Goal: Information Seeking & Learning: Check status

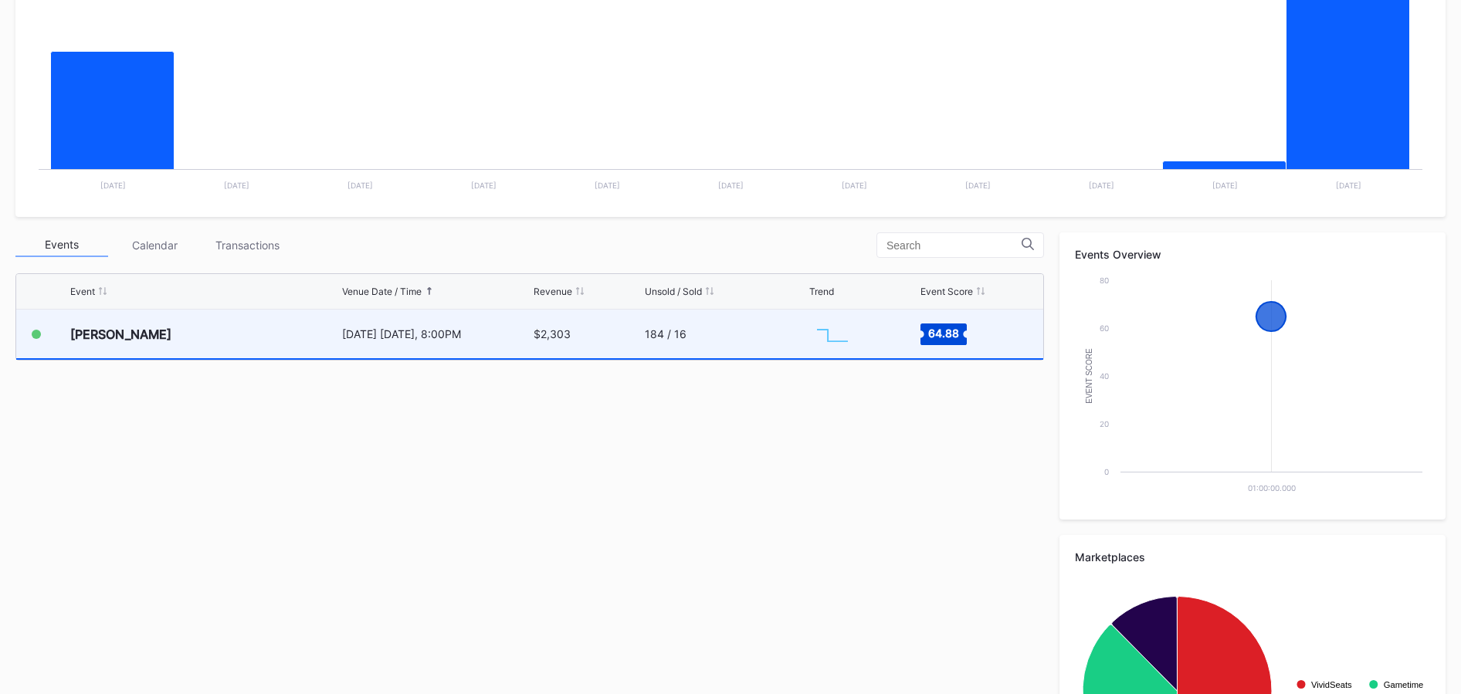
scroll to position [331, 0]
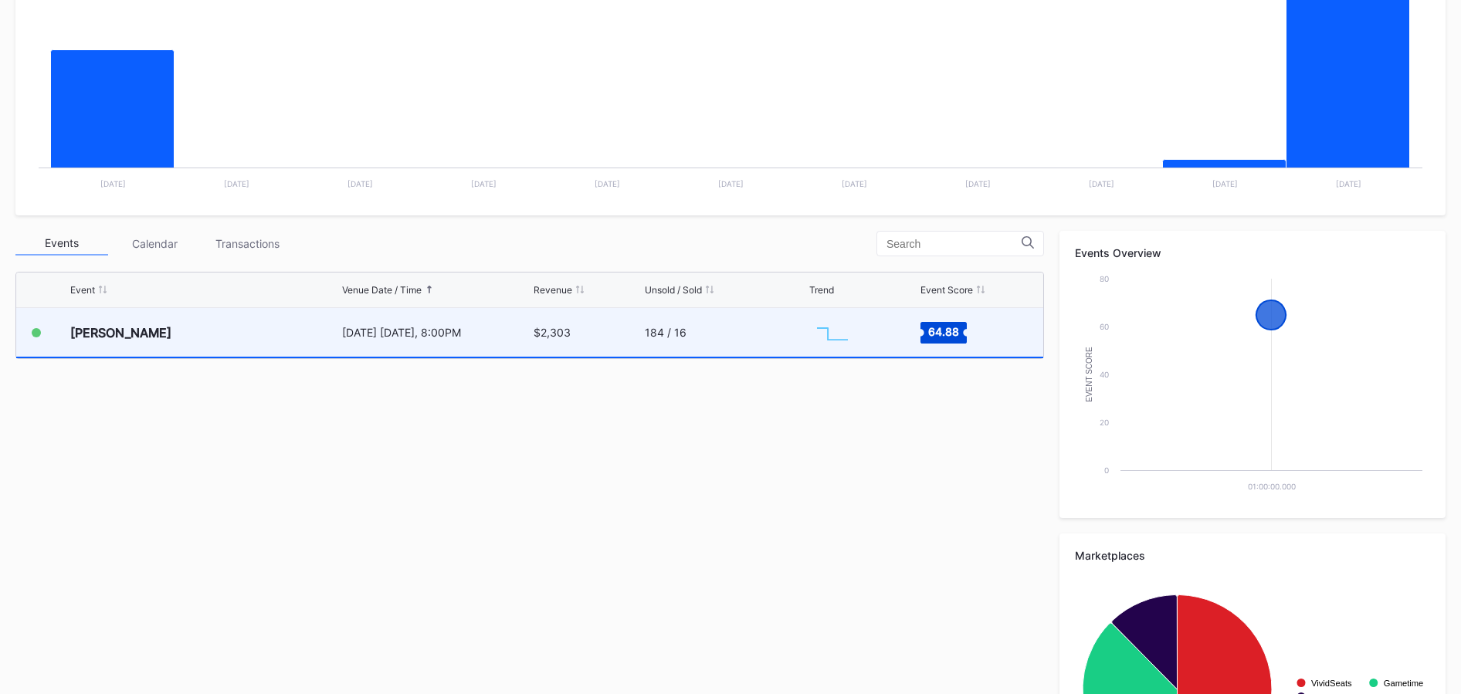
click at [778, 341] on div "184 / 16" at bounding box center [725, 332] width 161 height 49
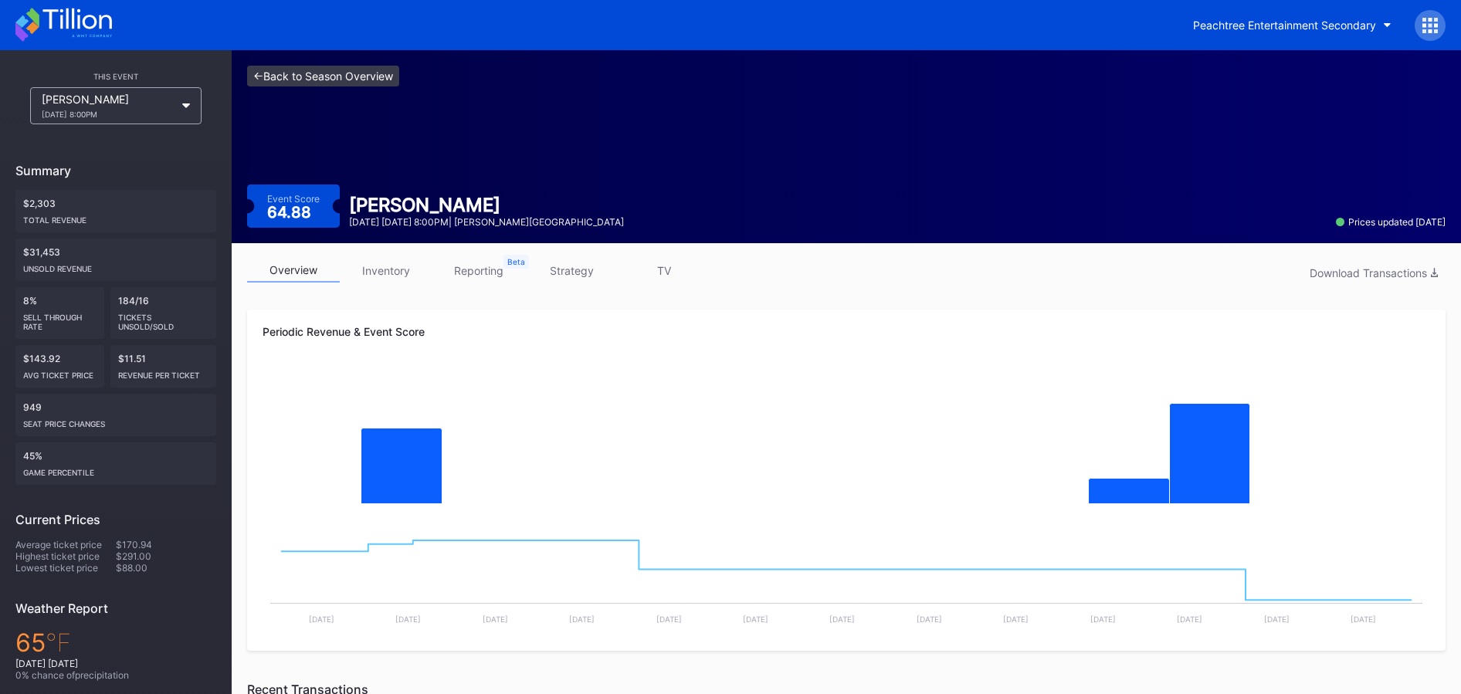
click at [344, 69] on link "<- Back to Season Overview" at bounding box center [323, 76] width 152 height 21
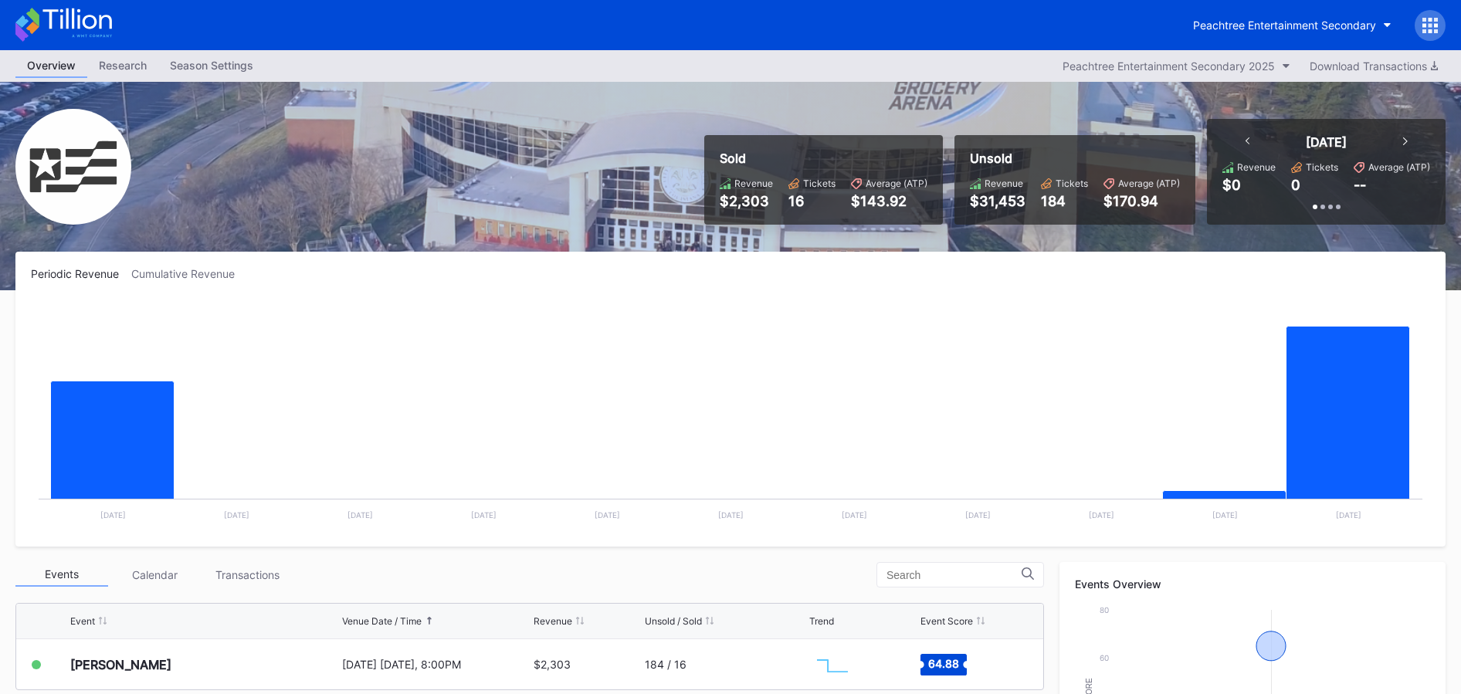
click at [97, 6] on div "Peachtree Entertainment Secondary" at bounding box center [730, 25] width 1461 height 50
click at [94, 10] on icon at bounding box center [63, 25] width 97 height 34
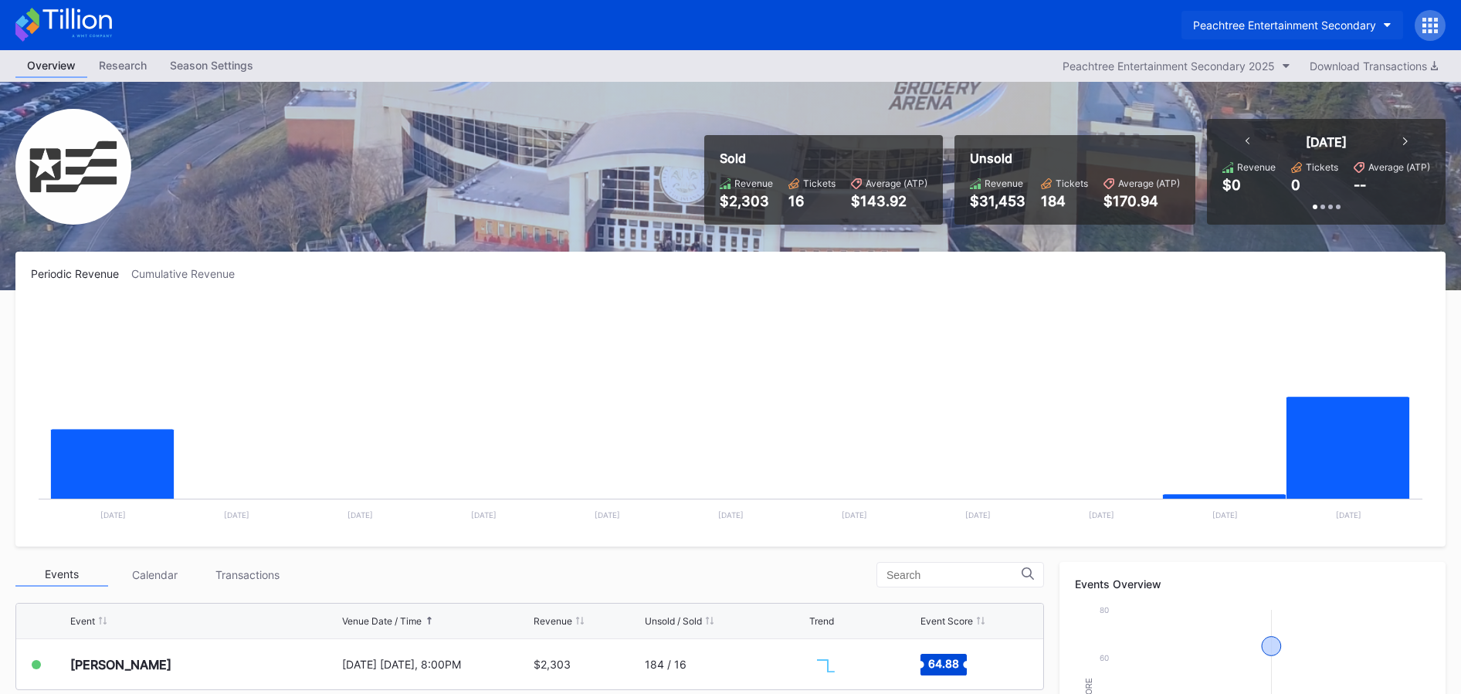
click at [1223, 22] on div "Peachtree Entertainment Secondary" at bounding box center [1284, 25] width 183 height 13
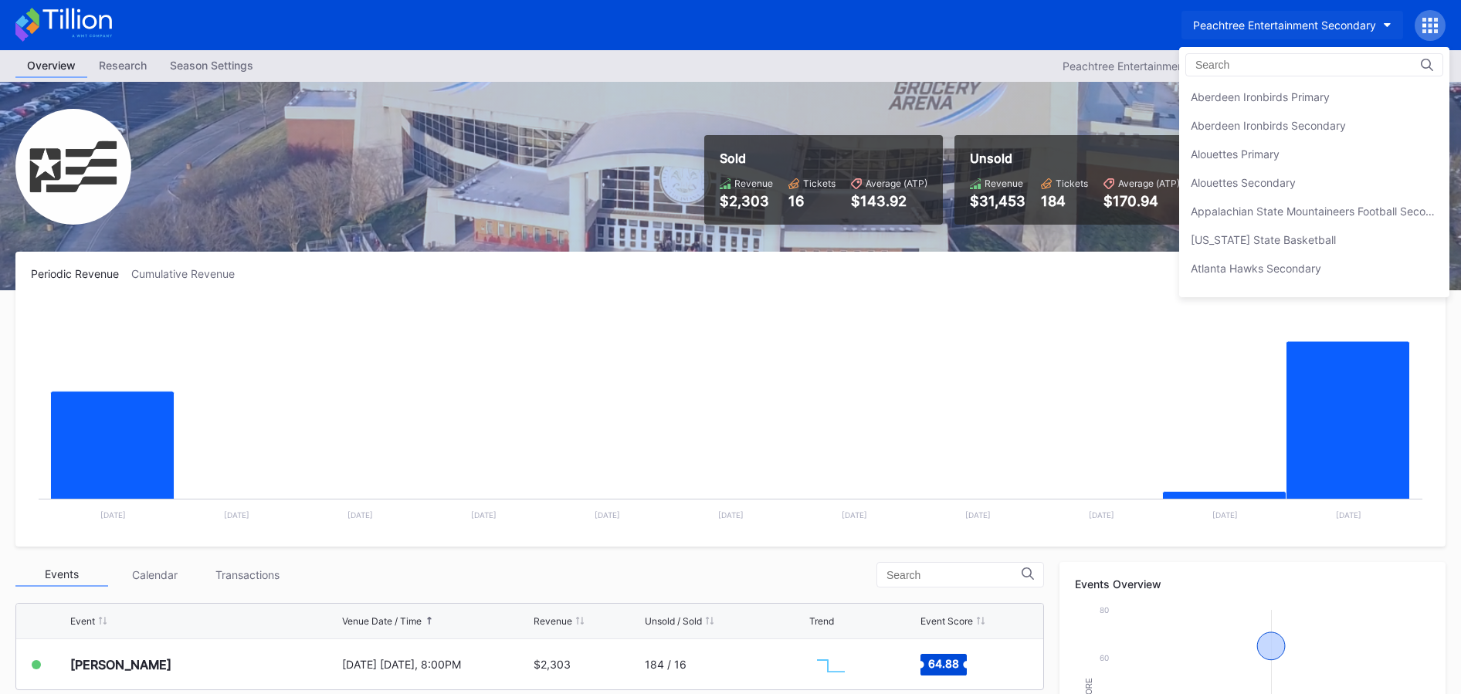
scroll to position [3314, 0]
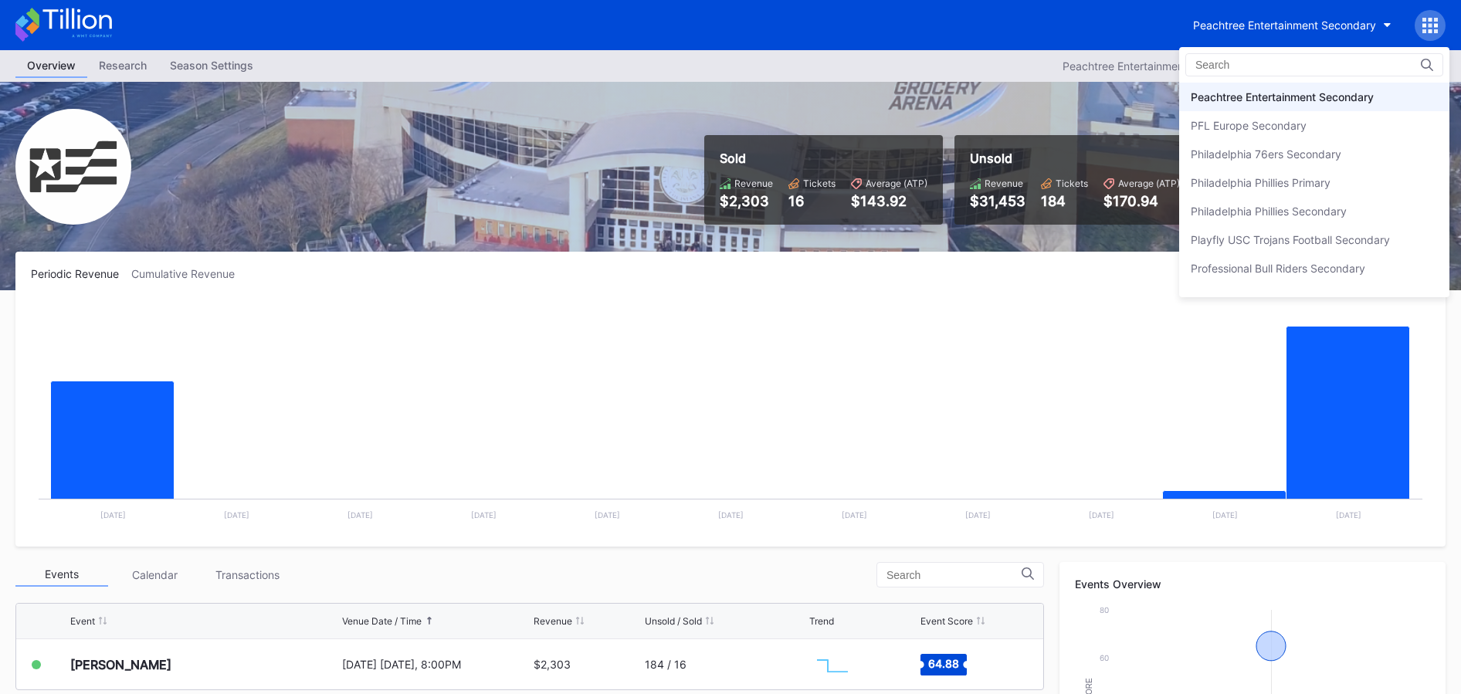
drag, startPoint x: 848, startPoint y: 119, endPoint x: 835, endPoint y: 120, distance: 12.4
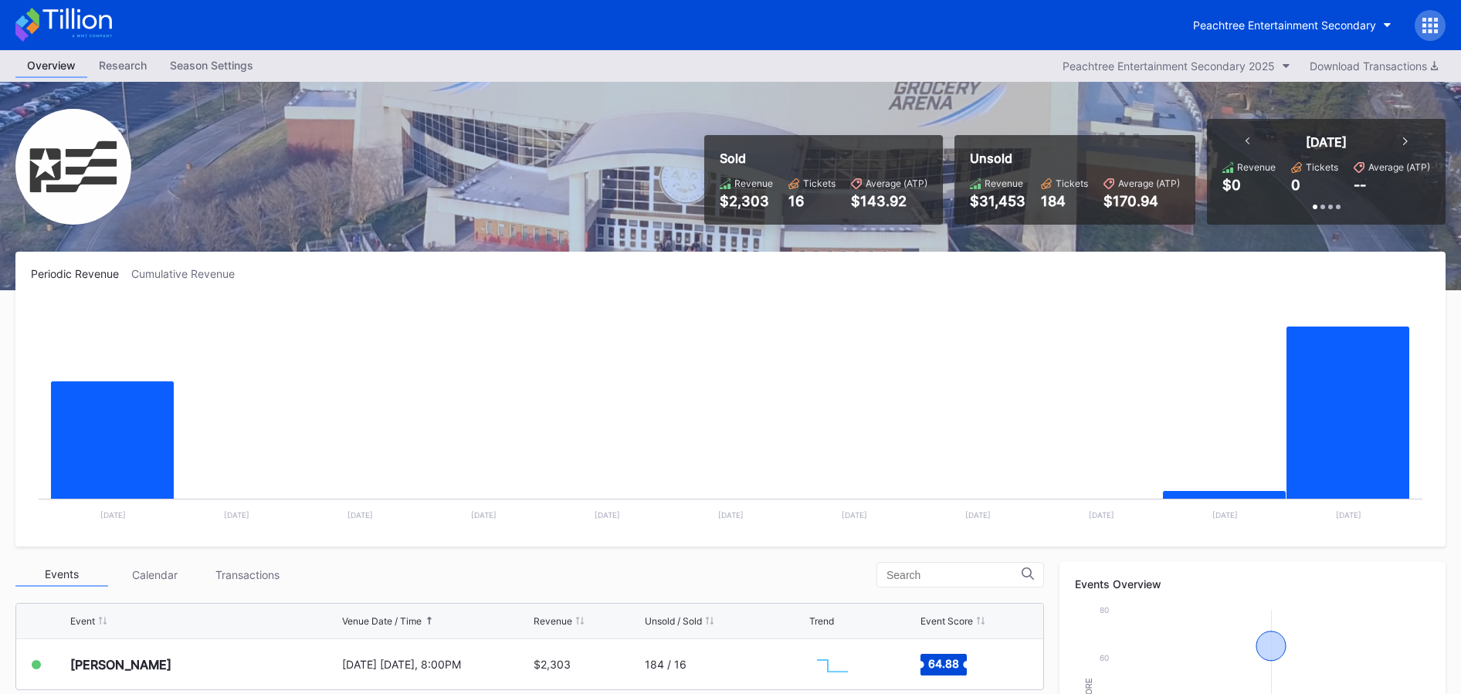
click at [102, 36] on icon at bounding box center [63, 25] width 97 height 34
click at [102, 13] on icon at bounding box center [63, 25] width 97 height 34
click at [1266, 32] on button "Peachtree Entertainment Secondary" at bounding box center [1292, 25] width 222 height 29
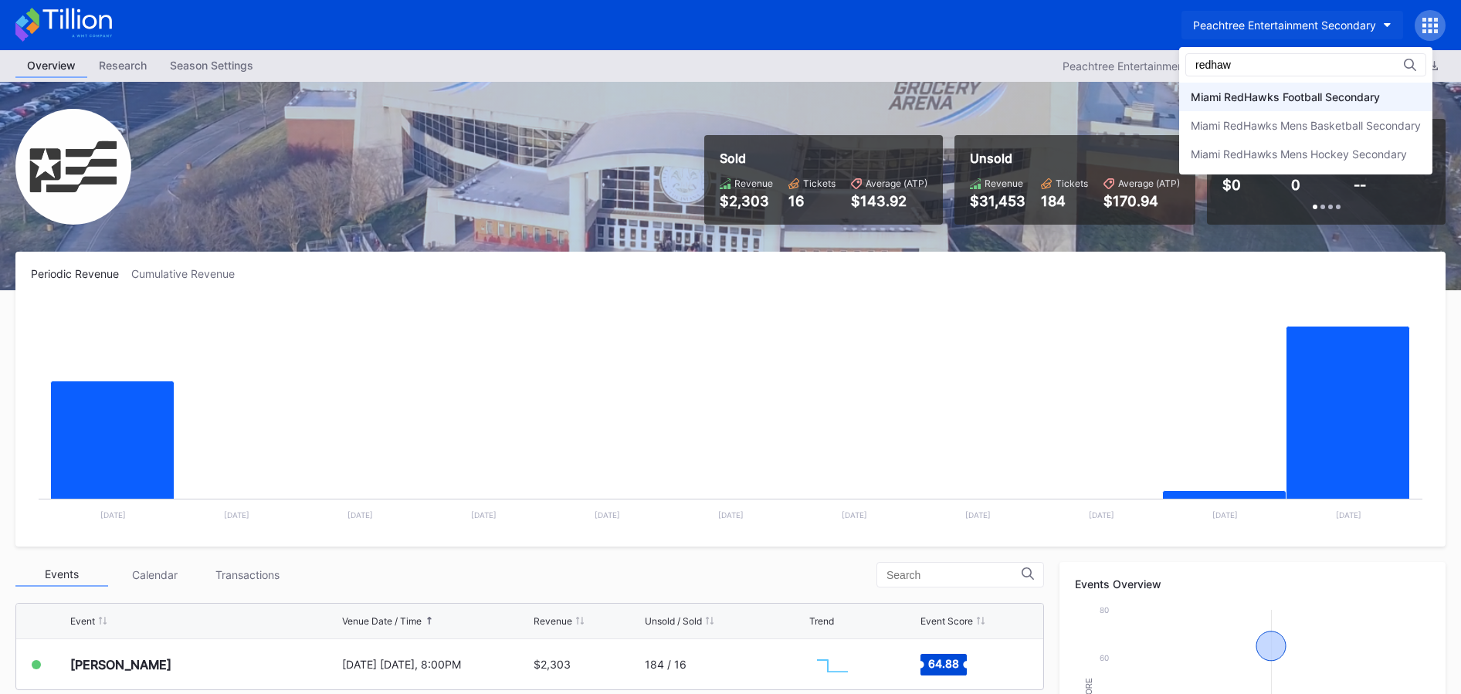
type input "redhaw"
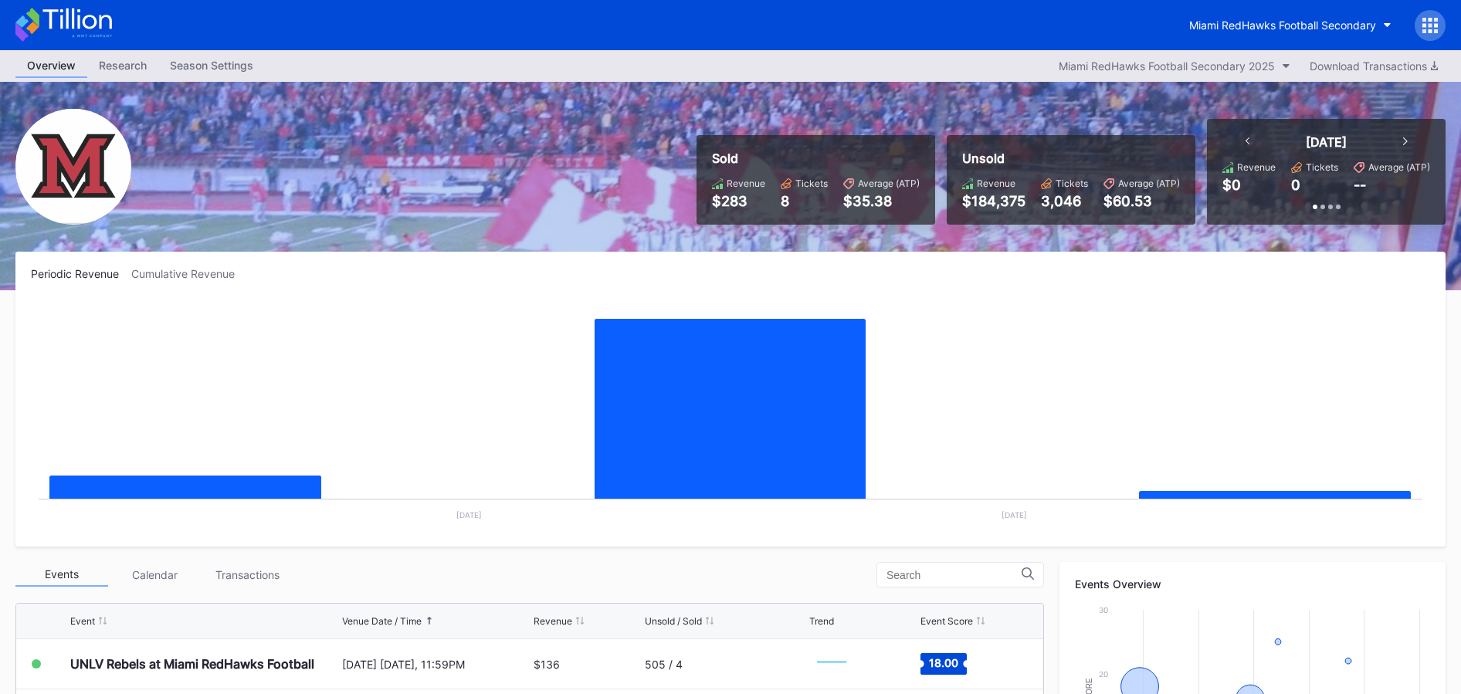
scroll to position [1, 0]
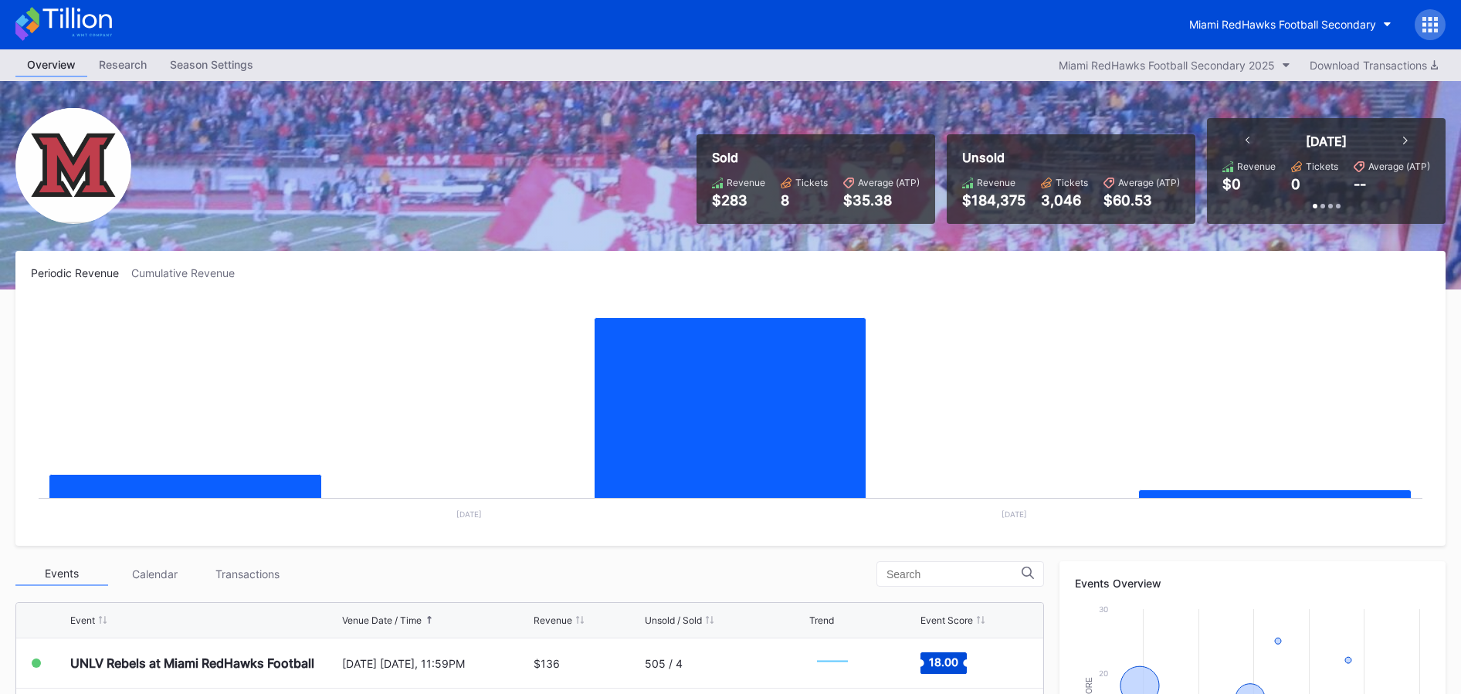
click at [83, 32] on icon at bounding box center [63, 24] width 97 height 34
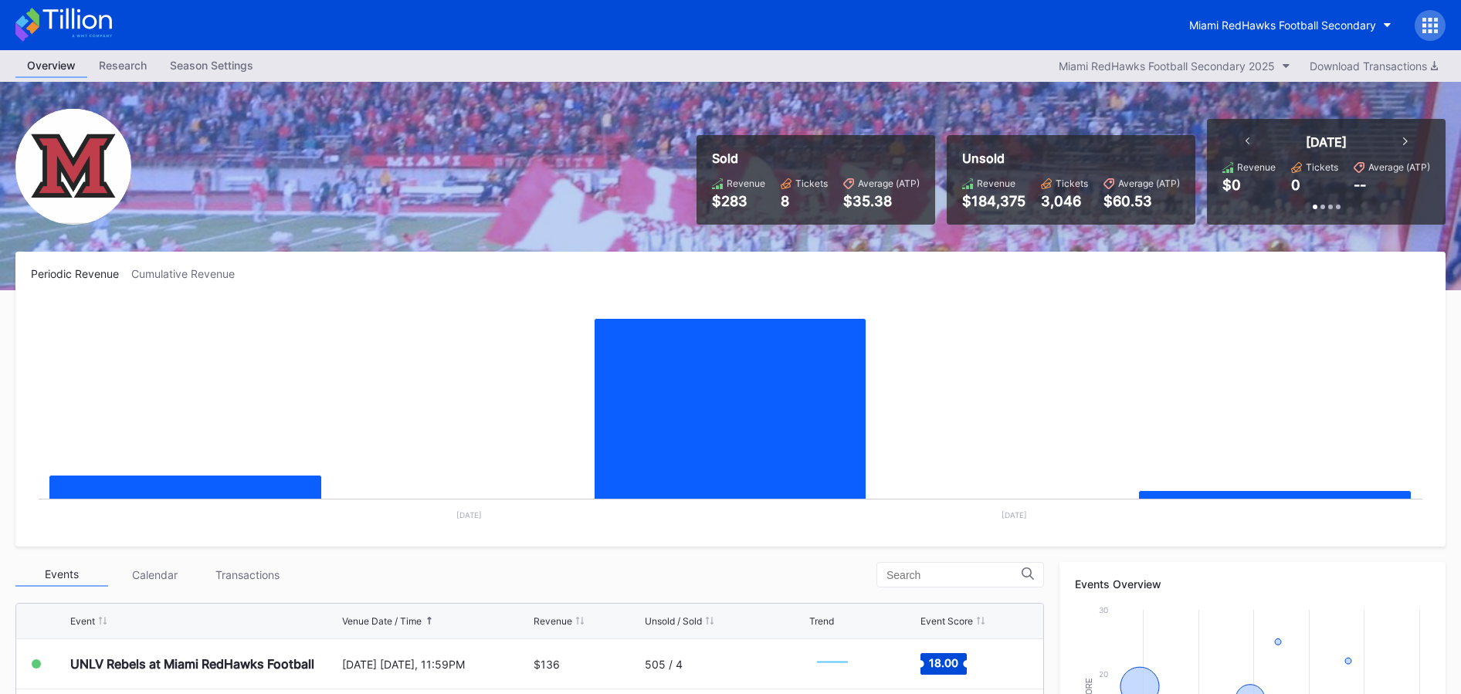
click at [73, 22] on icon at bounding box center [76, 18] width 69 height 21
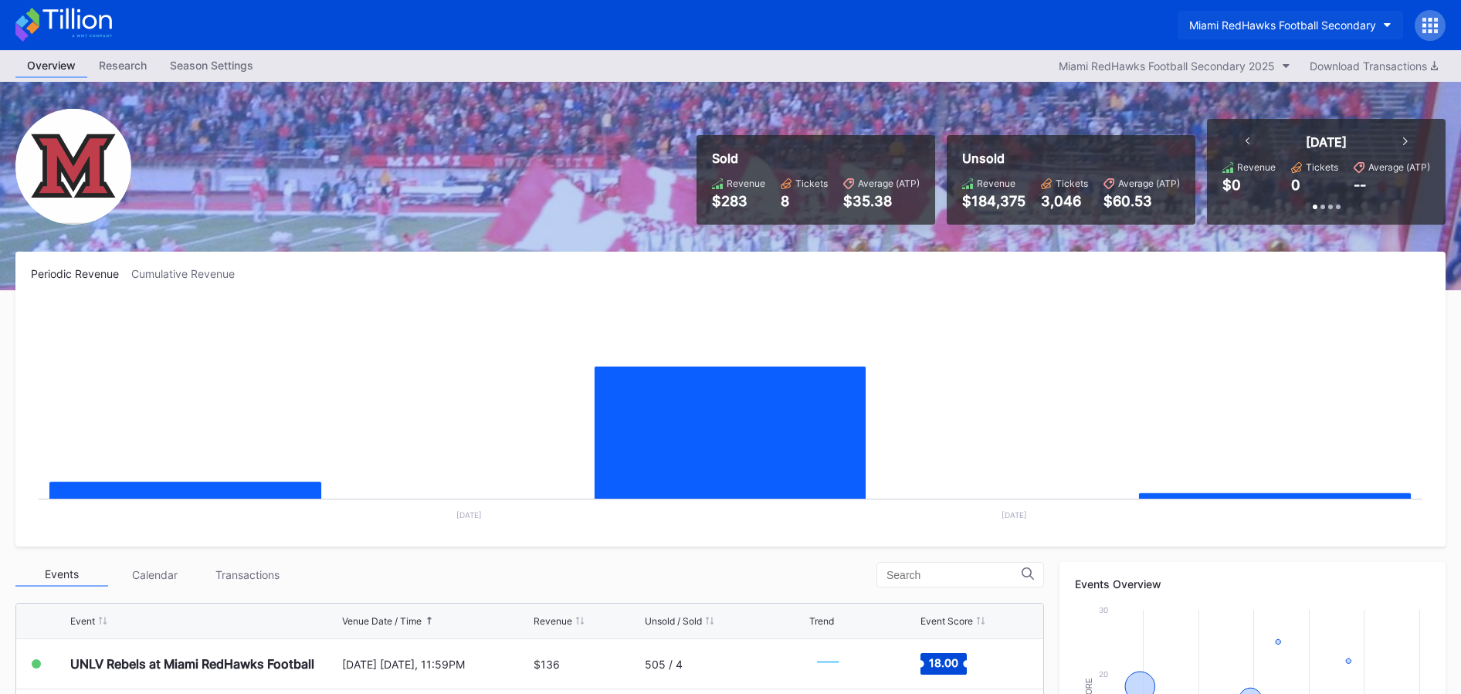
click at [1211, 22] on div "Miami RedHawks Football Secondary" at bounding box center [1282, 25] width 187 height 13
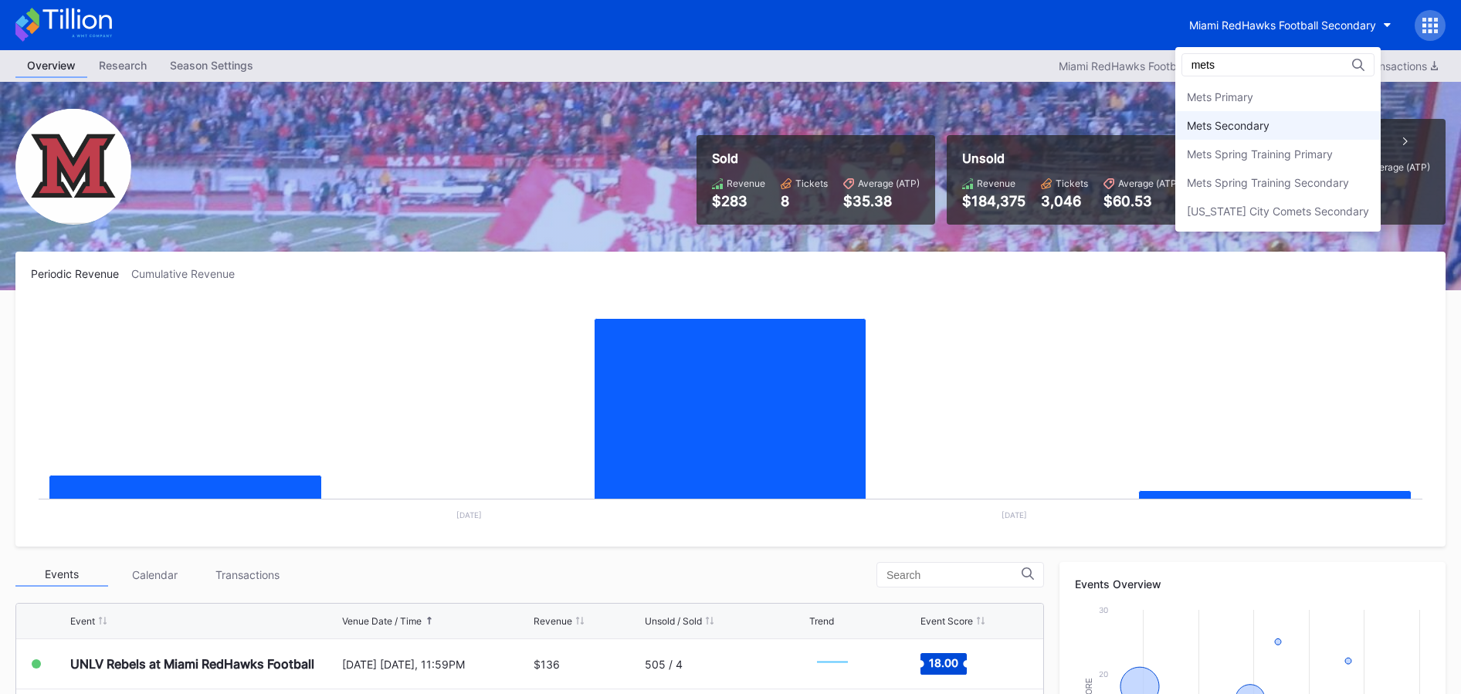
type input "mets"
click at [1215, 115] on div "Mets Secondary" at bounding box center [1277, 125] width 205 height 29
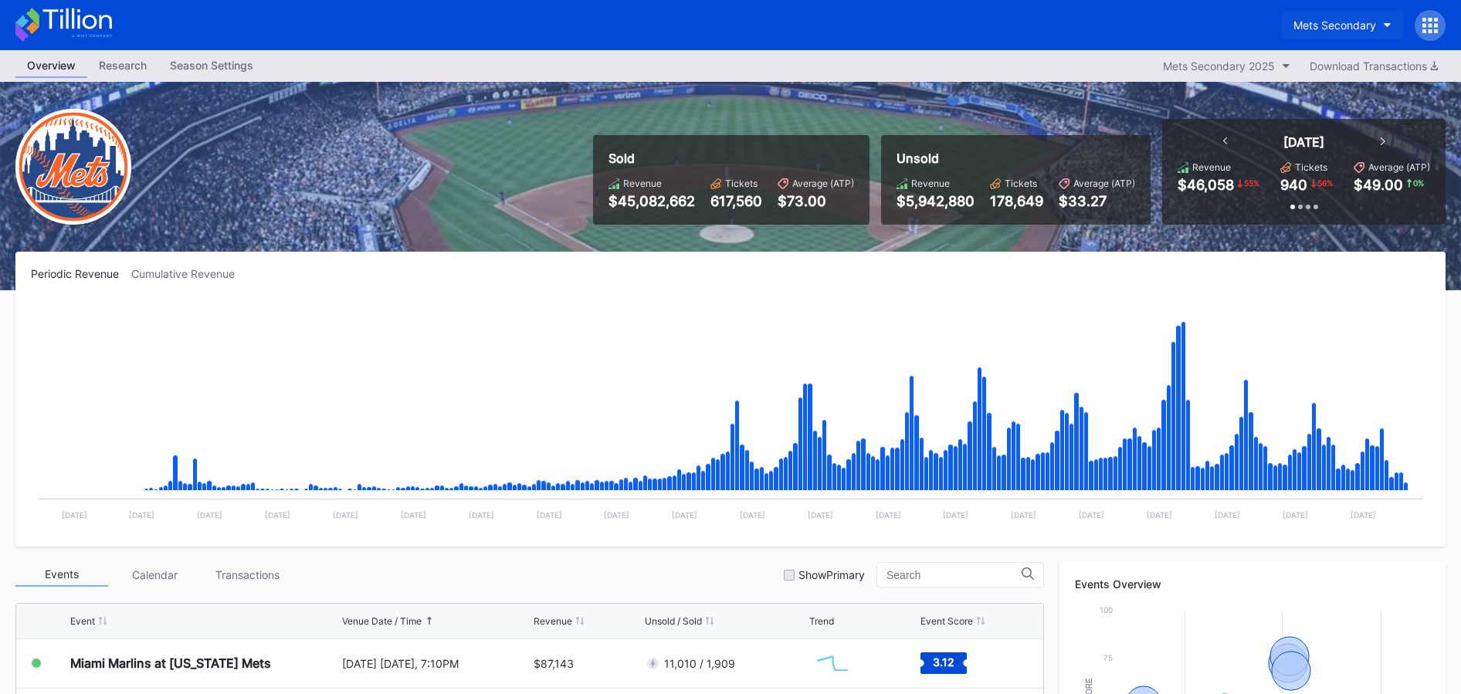
click at [1310, 22] on div "Mets Secondary" at bounding box center [1334, 25] width 83 height 13
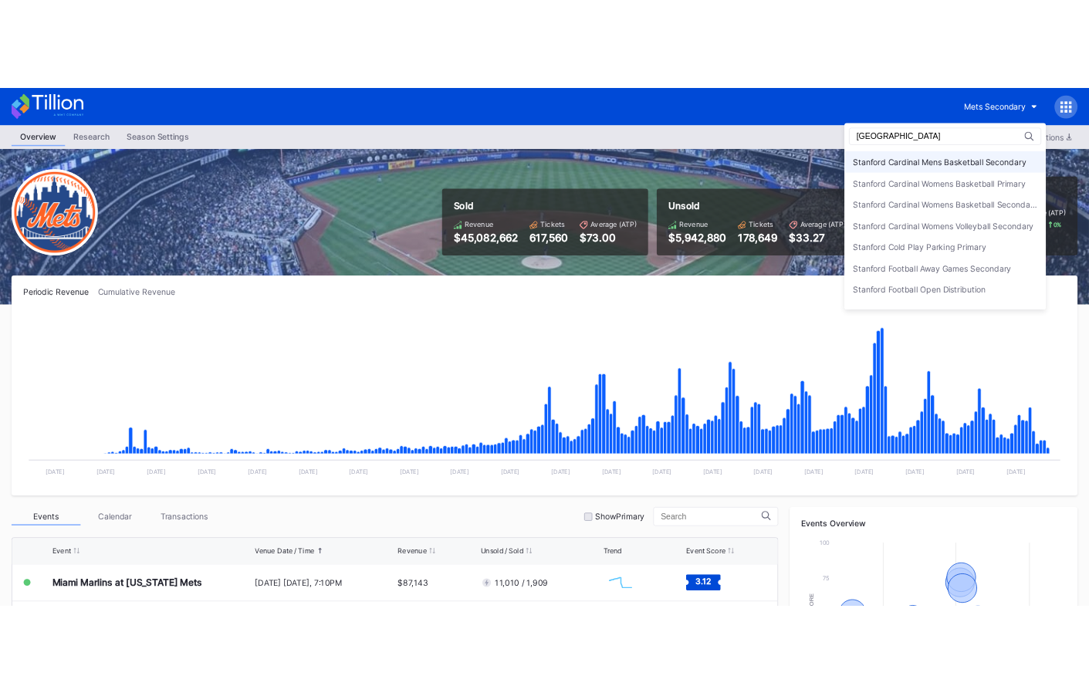
scroll to position [134, 0]
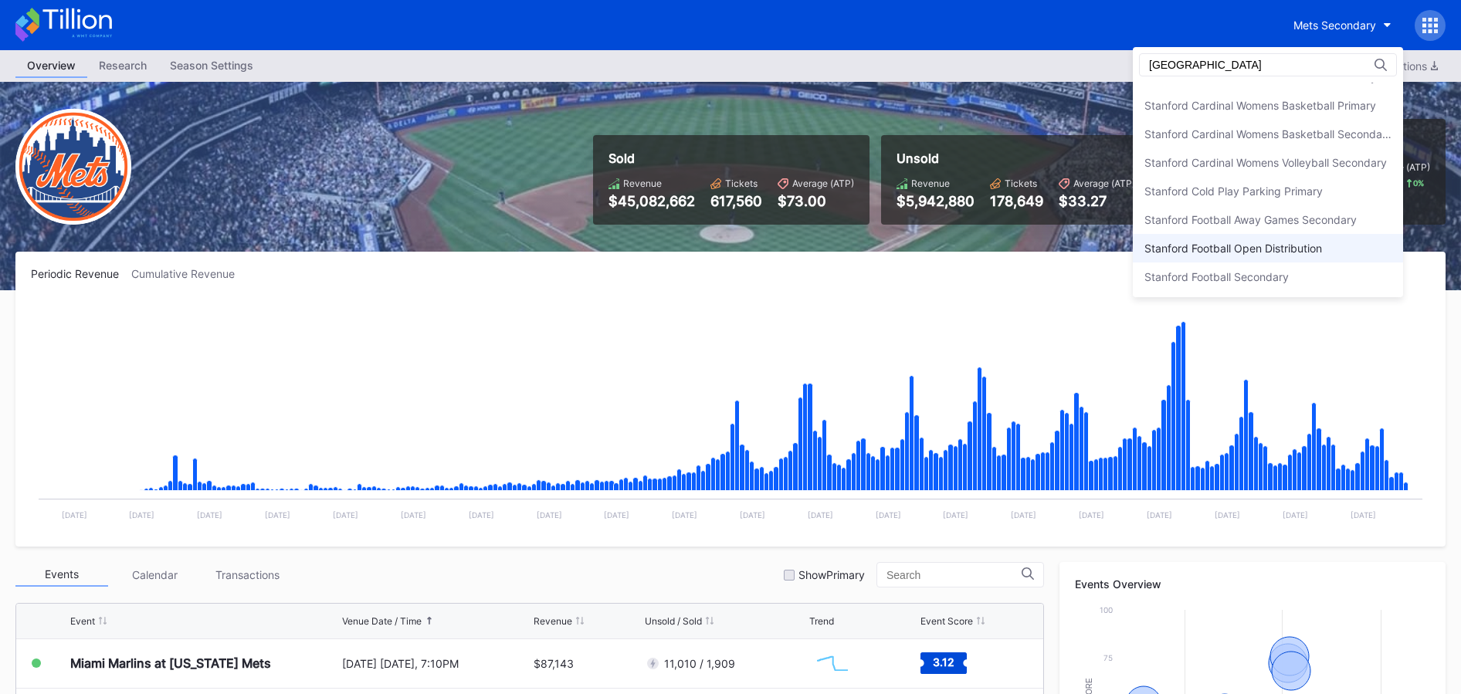
type input "[GEOGRAPHIC_DATA]"
click at [1270, 240] on div "Stanford Football Open Distribution" at bounding box center [1268, 248] width 270 height 29
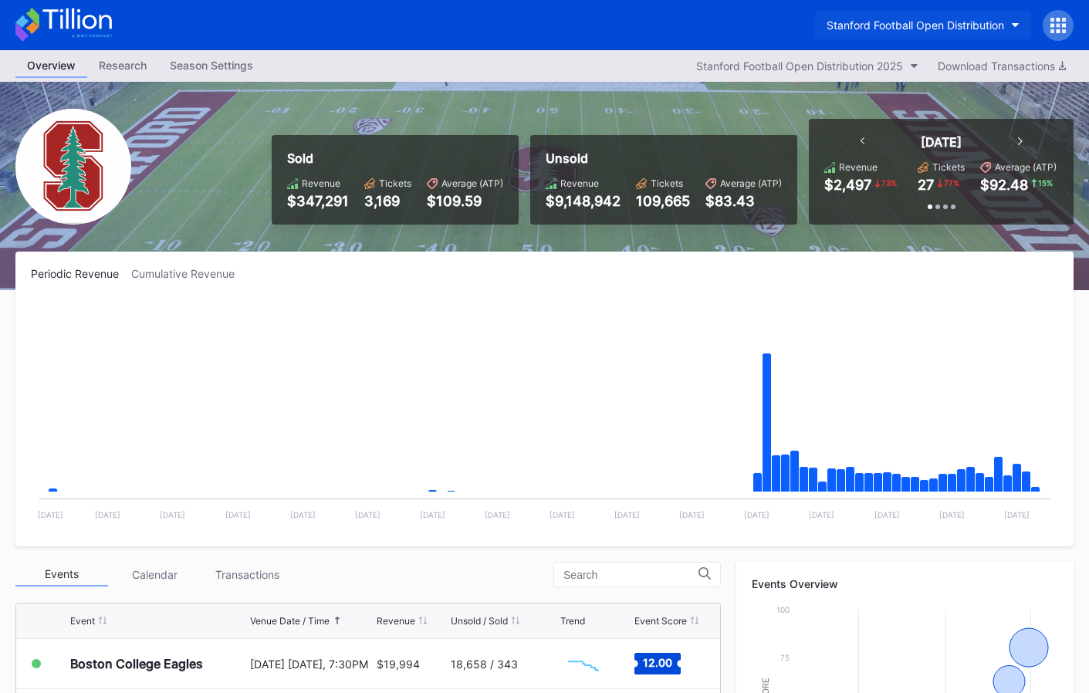
click at [899, 26] on div "Stanford Football Open Distribution" at bounding box center [916, 25] width 178 height 13
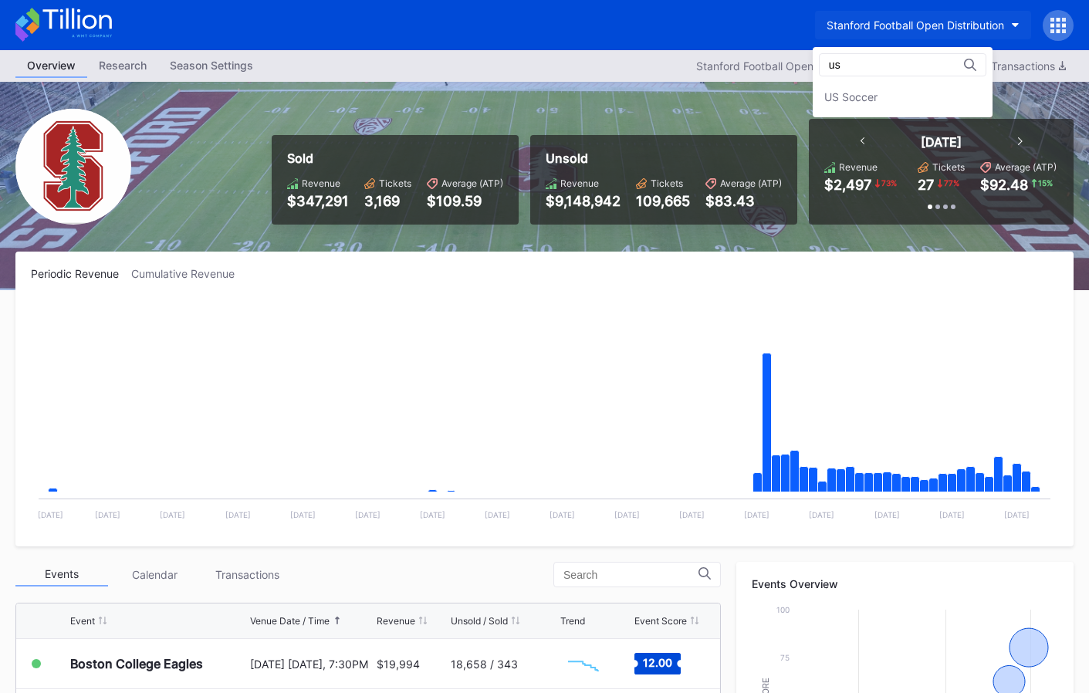
type input "u"
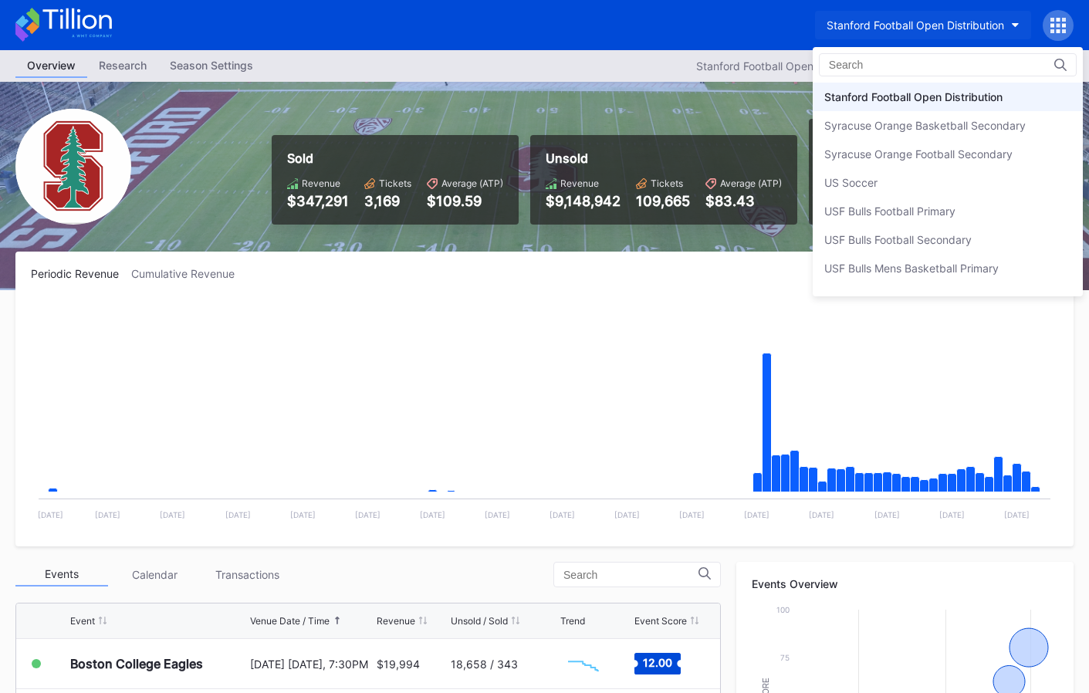
scroll to position [4799, 0]
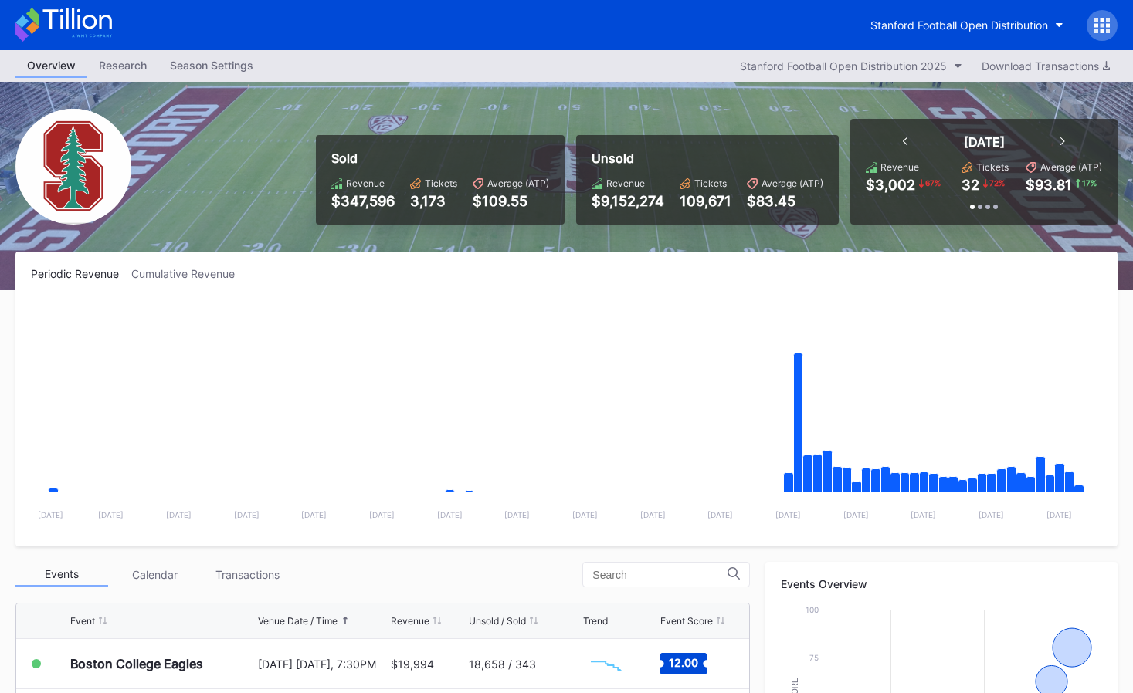
click at [551, 232] on div "Sold Revenue $347,596 Tickets 3,173 Average (ATP) $109.55 Unsold Revenue $9,152…" at bounding box center [566, 186] width 1133 height 208
click at [1089, 30] on icon at bounding box center [1096, 31] width 4 height 4
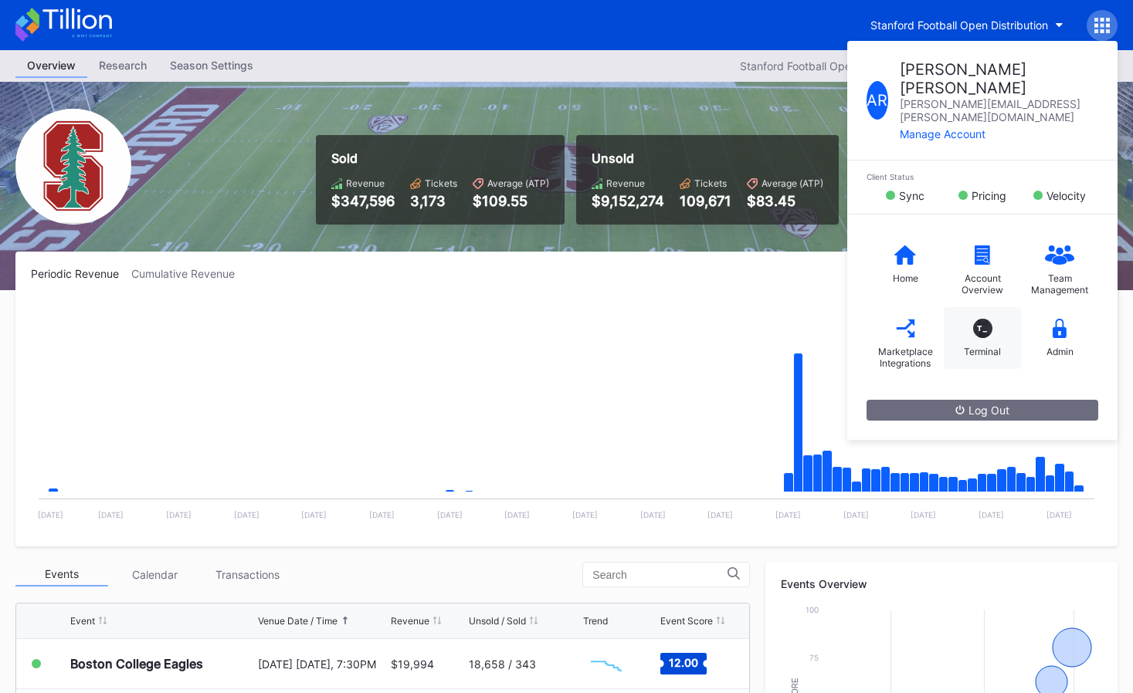
click at [987, 346] on div "Terminal" at bounding box center [982, 352] width 37 height 12
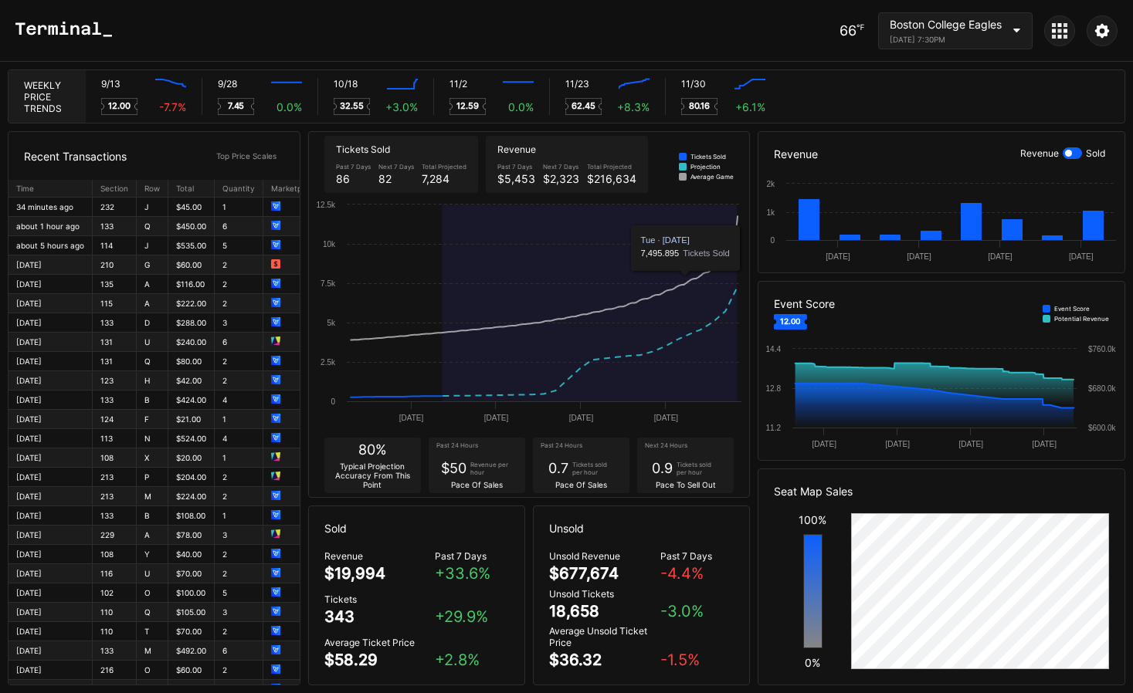
click at [942, 36] on div "September 13, 2025 7:30PM" at bounding box center [945, 39] width 112 height 9
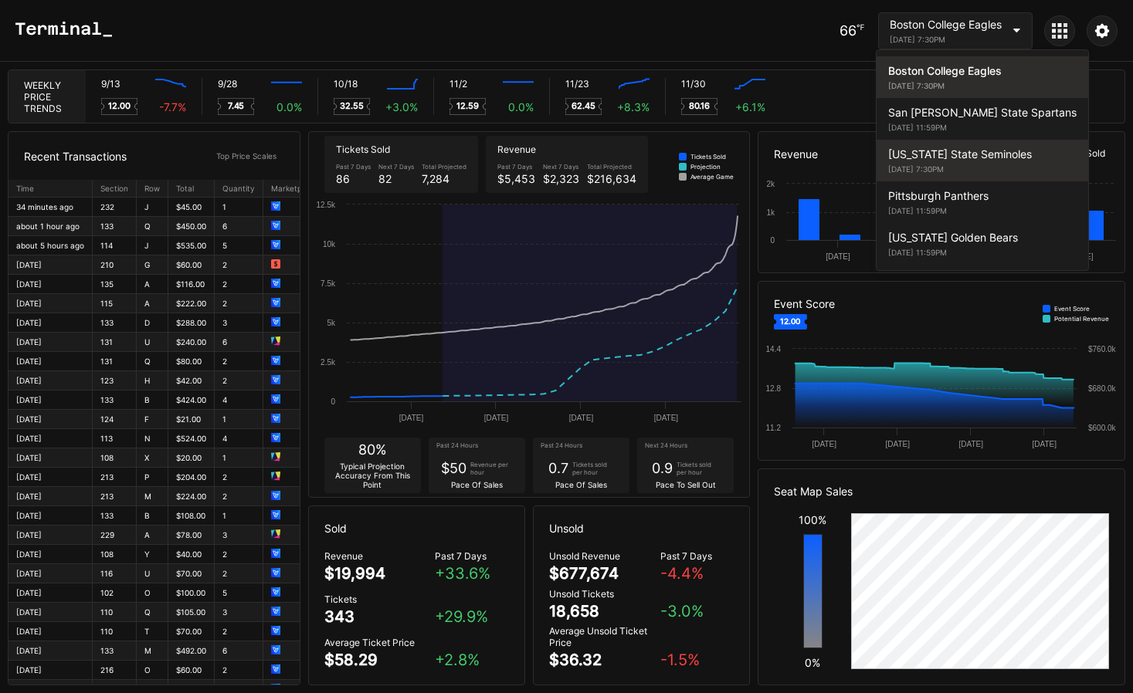
scroll to position [42, 0]
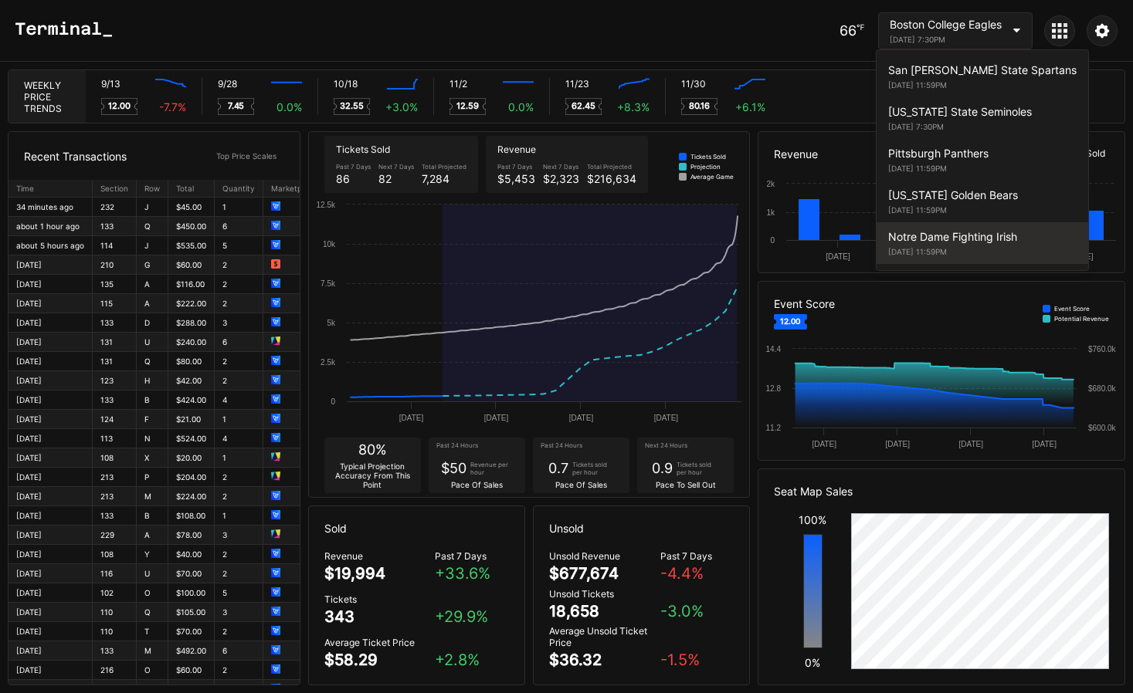
click at [961, 230] on div "Notre Dame Fighting Irish" at bounding box center [982, 236] width 188 height 13
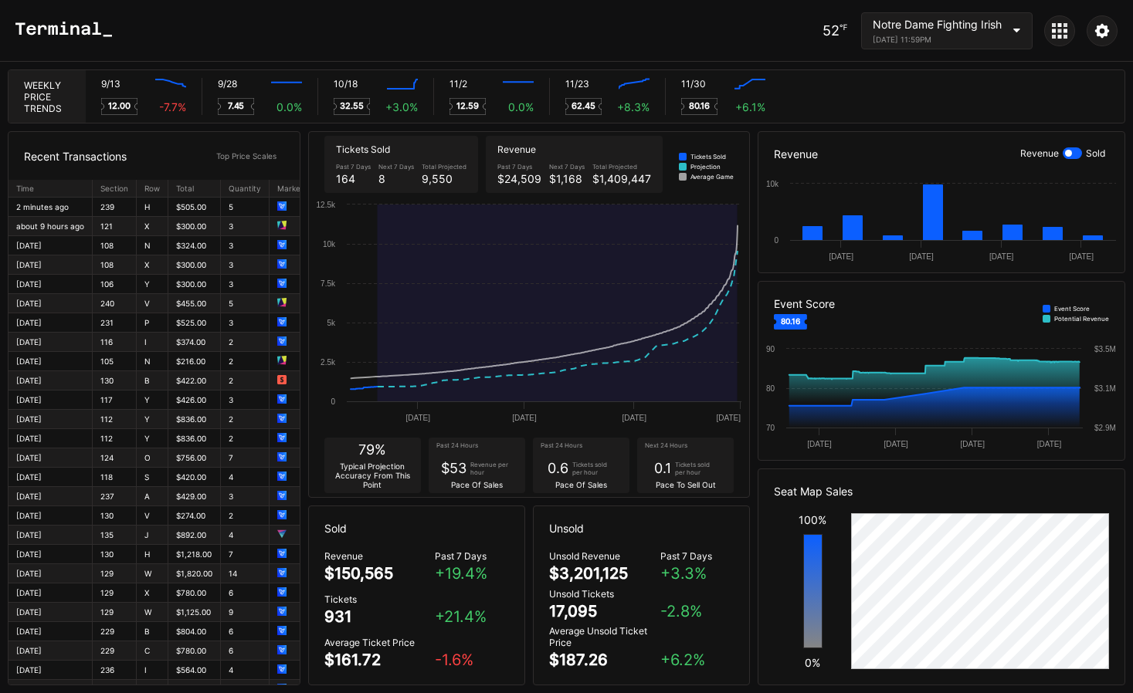
click at [1064, 34] on icon at bounding box center [1059, 30] width 15 height 15
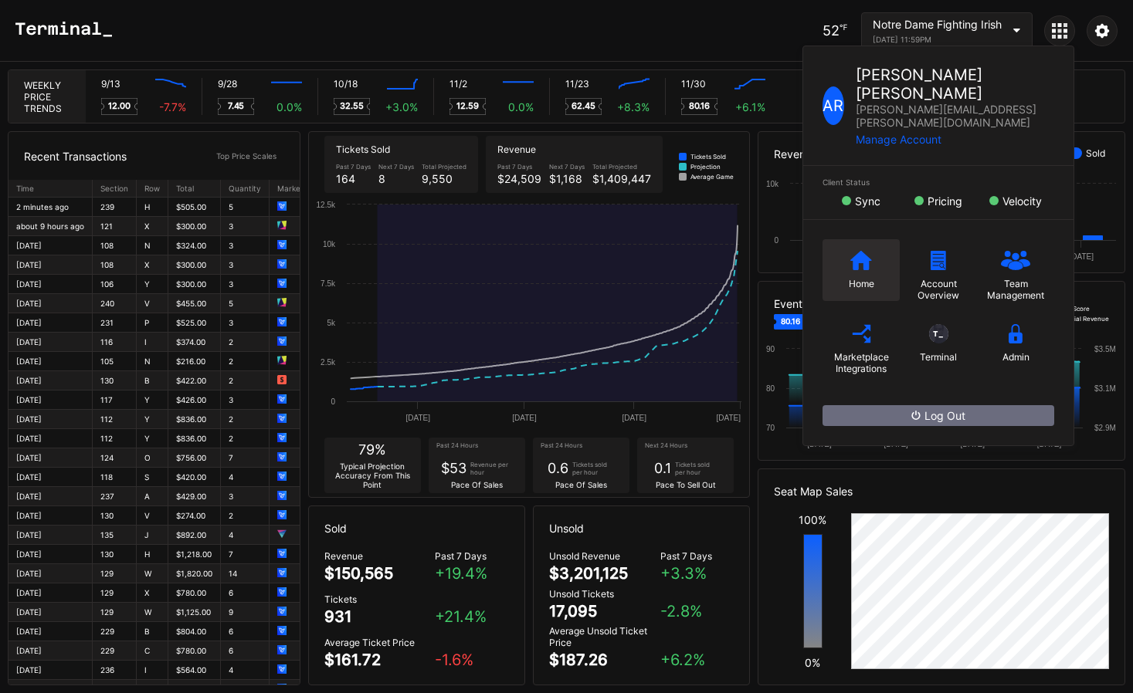
click at [845, 239] on div "Home" at bounding box center [860, 270] width 77 height 62
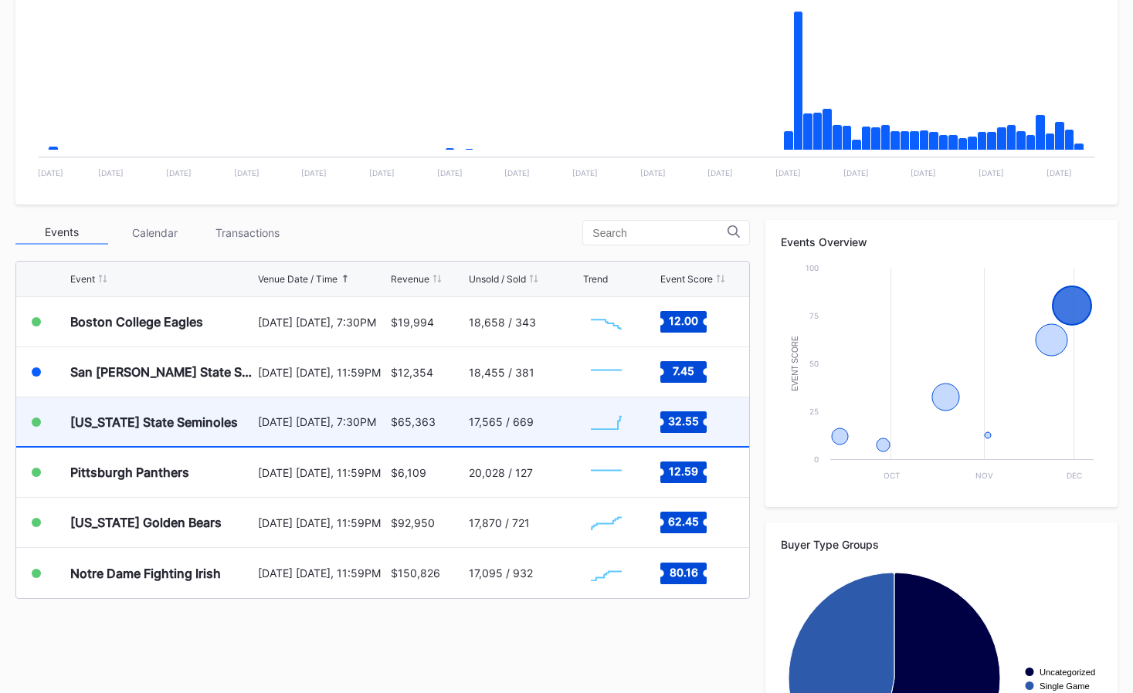
scroll to position [348, 0]
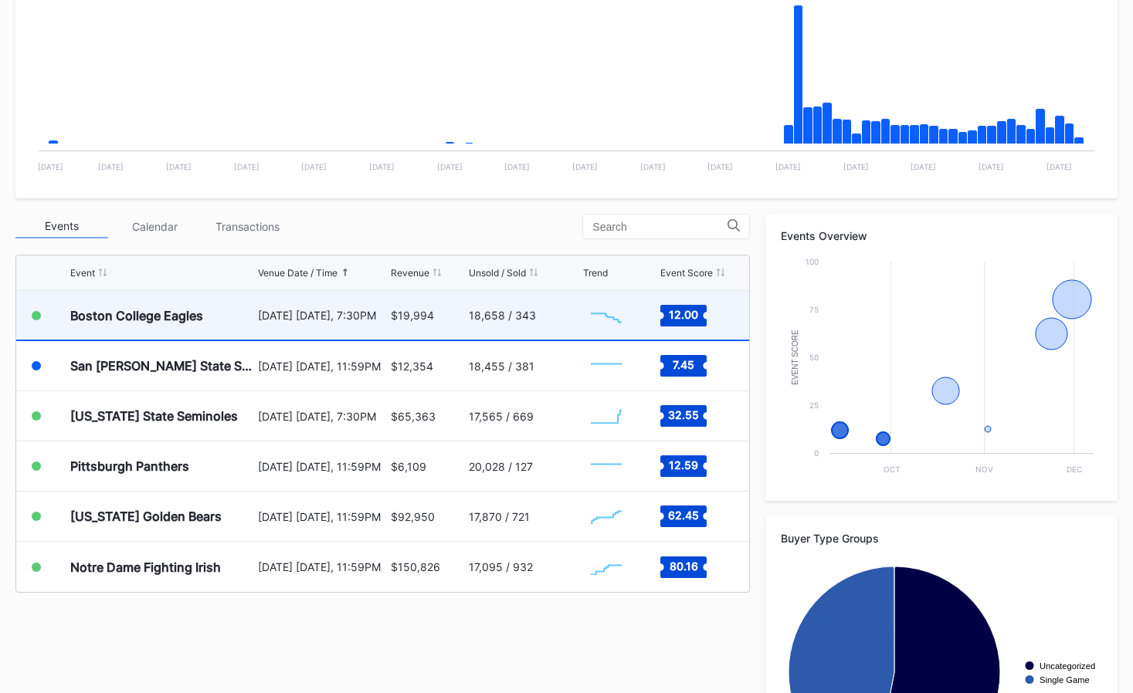
click at [438, 320] on div "$19,994" at bounding box center [427, 315] width 73 height 49
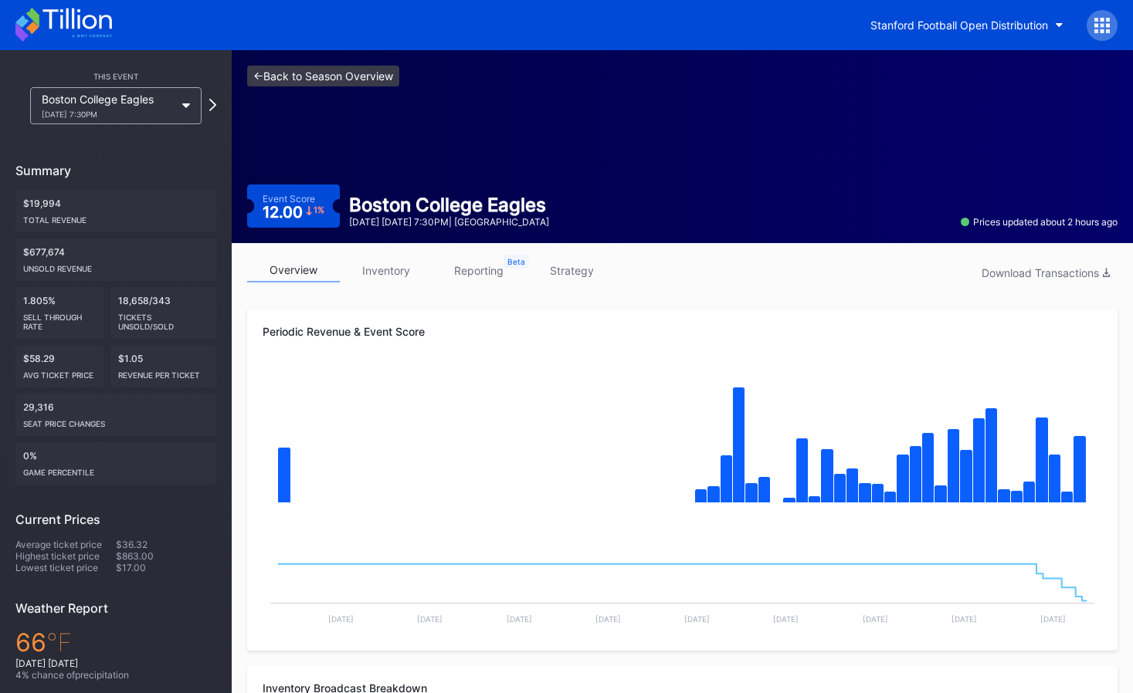
click at [313, 66] on link "<- Back to Season Overview" at bounding box center [323, 76] width 152 height 21
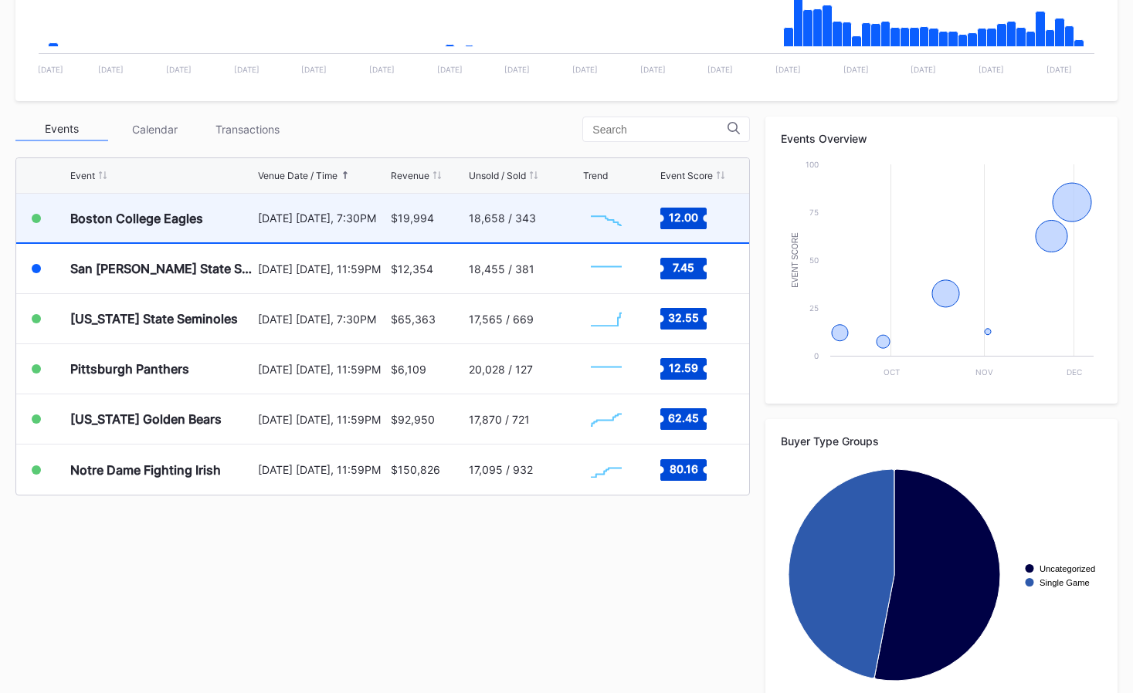
scroll to position [474, 0]
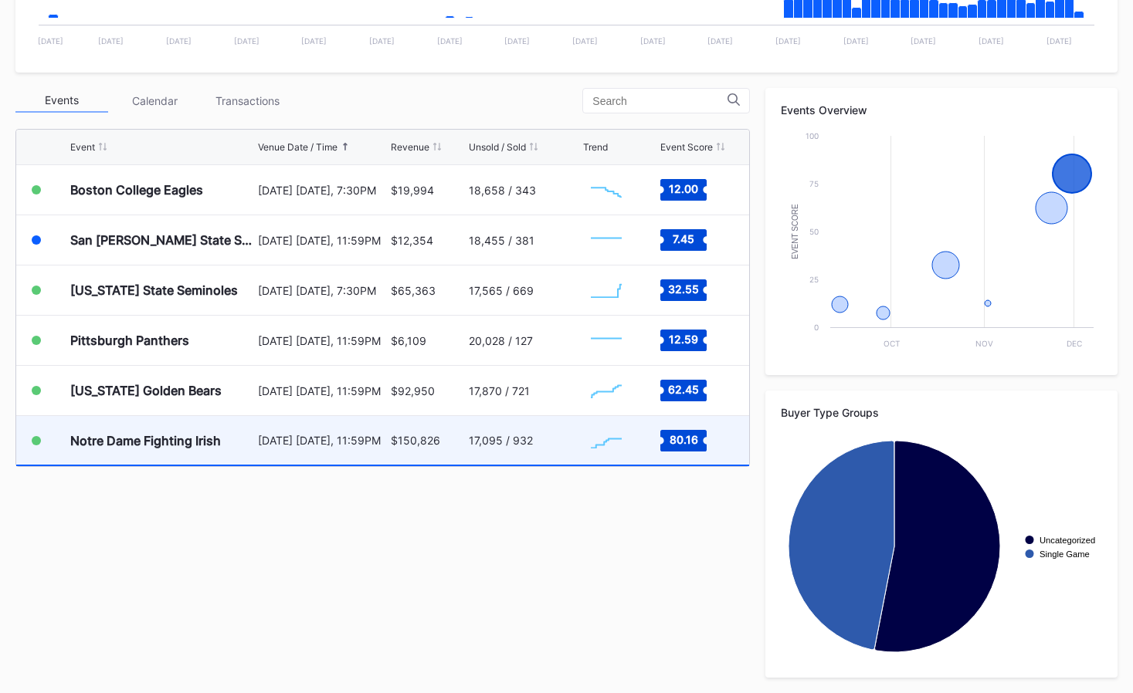
click at [373, 459] on div "[DATE] [DATE], 11:59PM" at bounding box center [322, 440] width 129 height 49
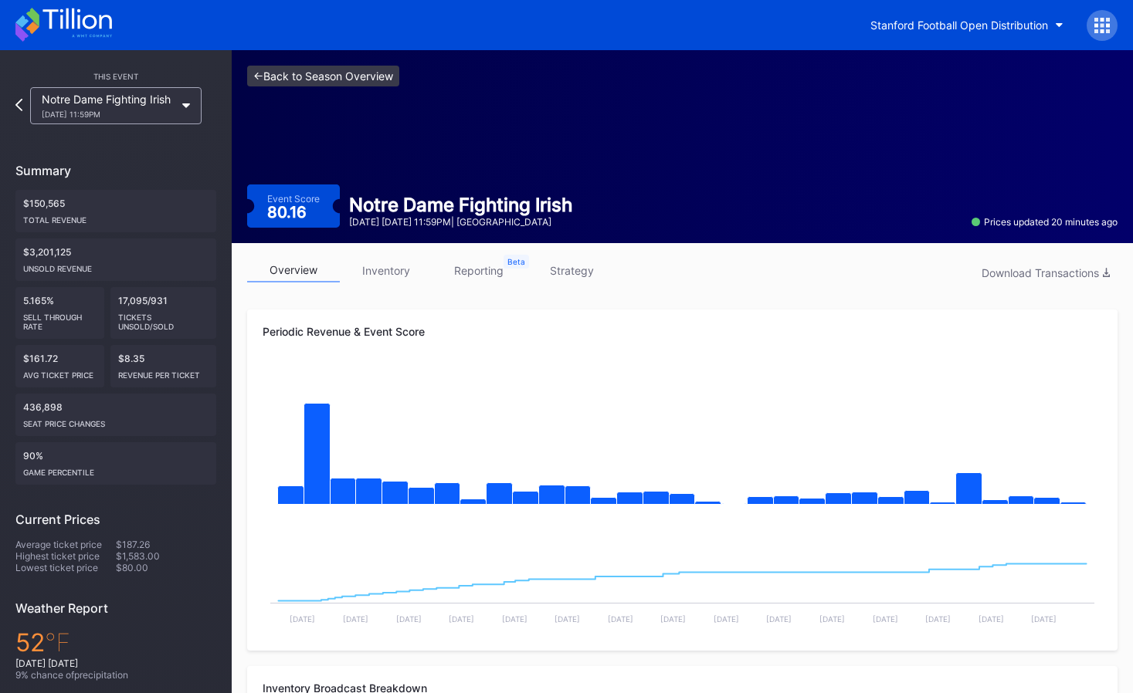
click at [305, 70] on link "<- Back to Season Overview" at bounding box center [323, 76] width 152 height 21
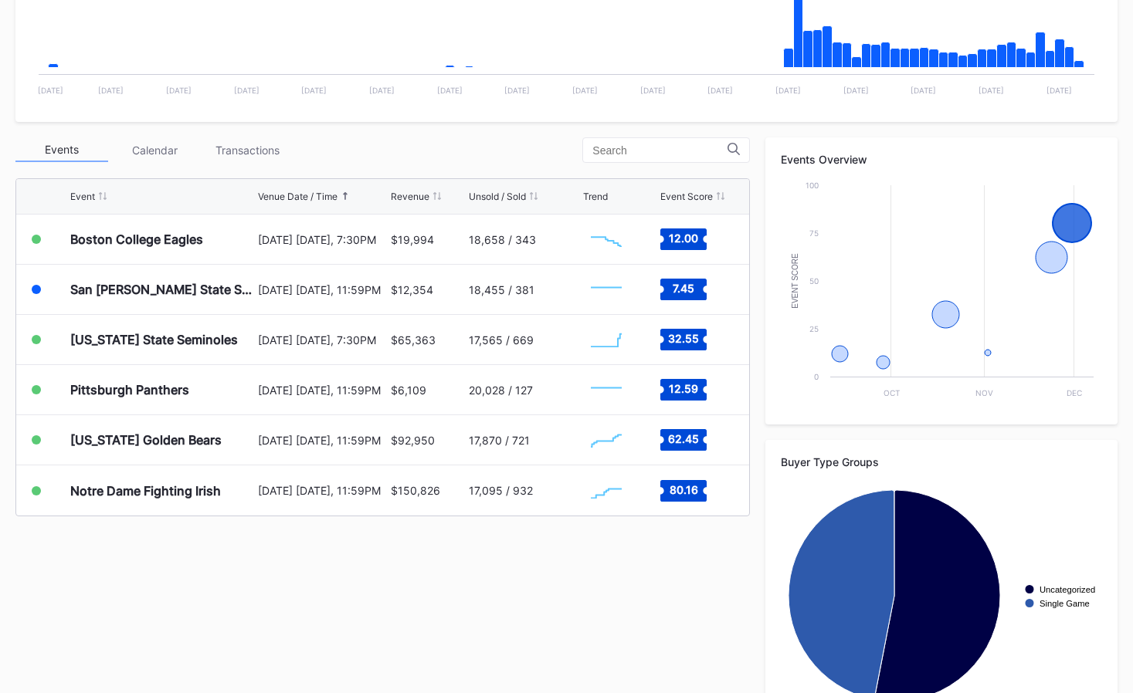
scroll to position [421, 0]
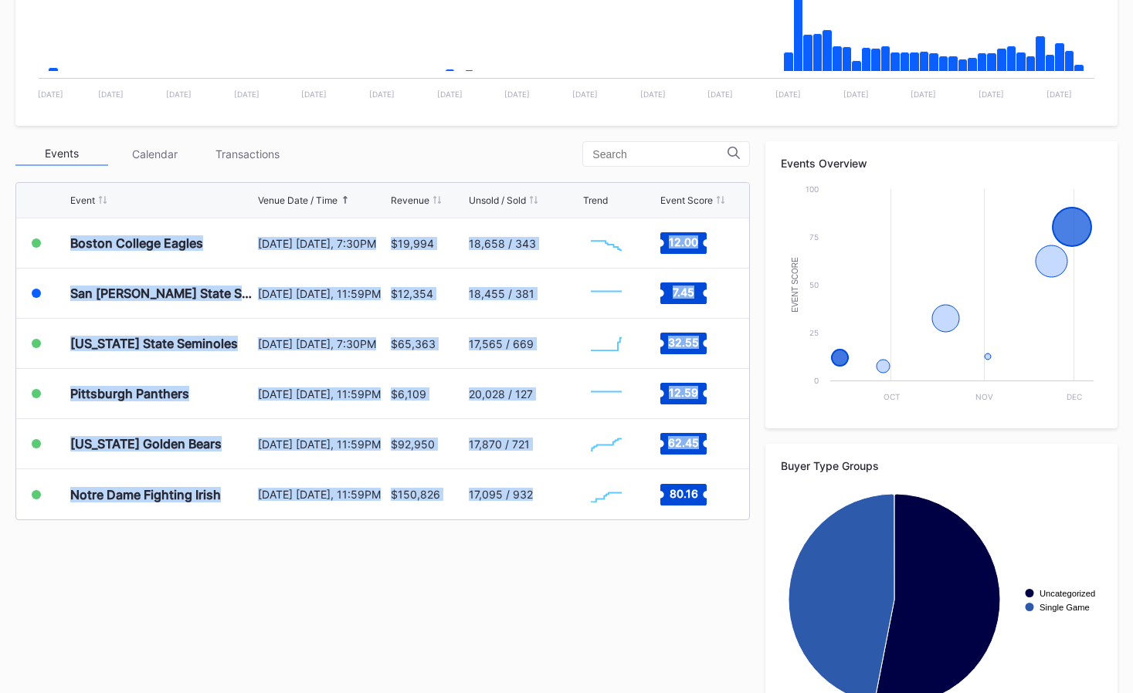
drag, startPoint x: 494, startPoint y: 555, endPoint x: 334, endPoint y: 193, distance: 395.8
click at [330, 208] on div "Events Calendar Transactions Event Venue Date / Time Revenue Unsold / Sold Tren…" at bounding box center [566, 436] width 1102 height 590
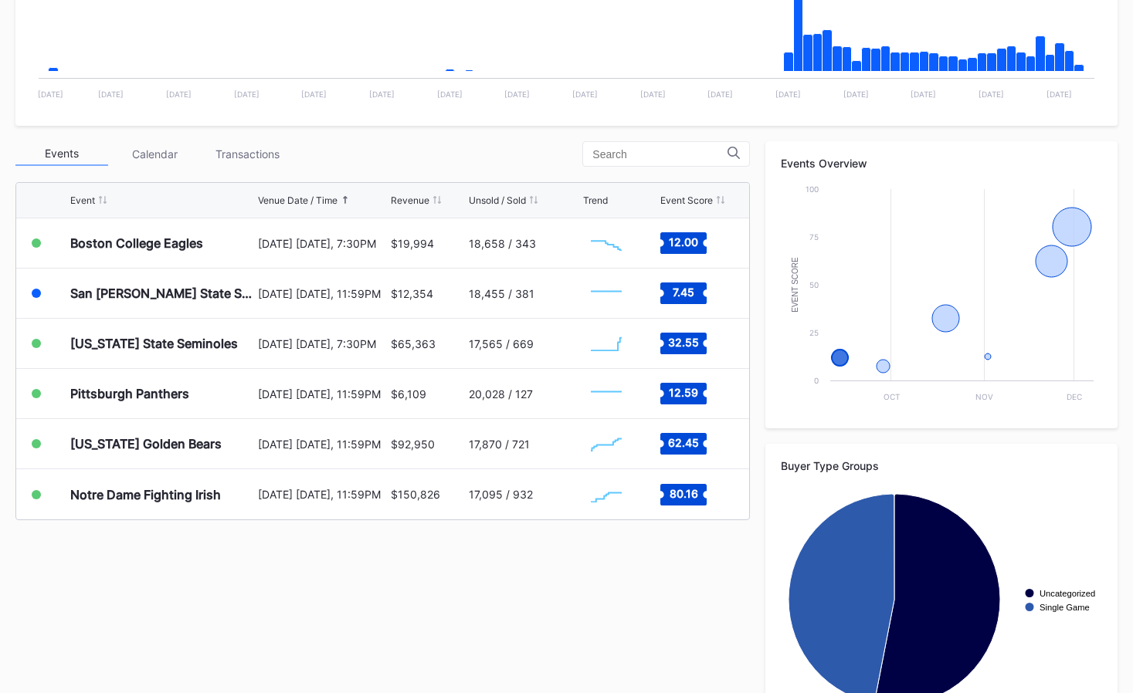
click at [363, 162] on div "Events Calendar Transactions" at bounding box center [382, 153] width 734 height 25
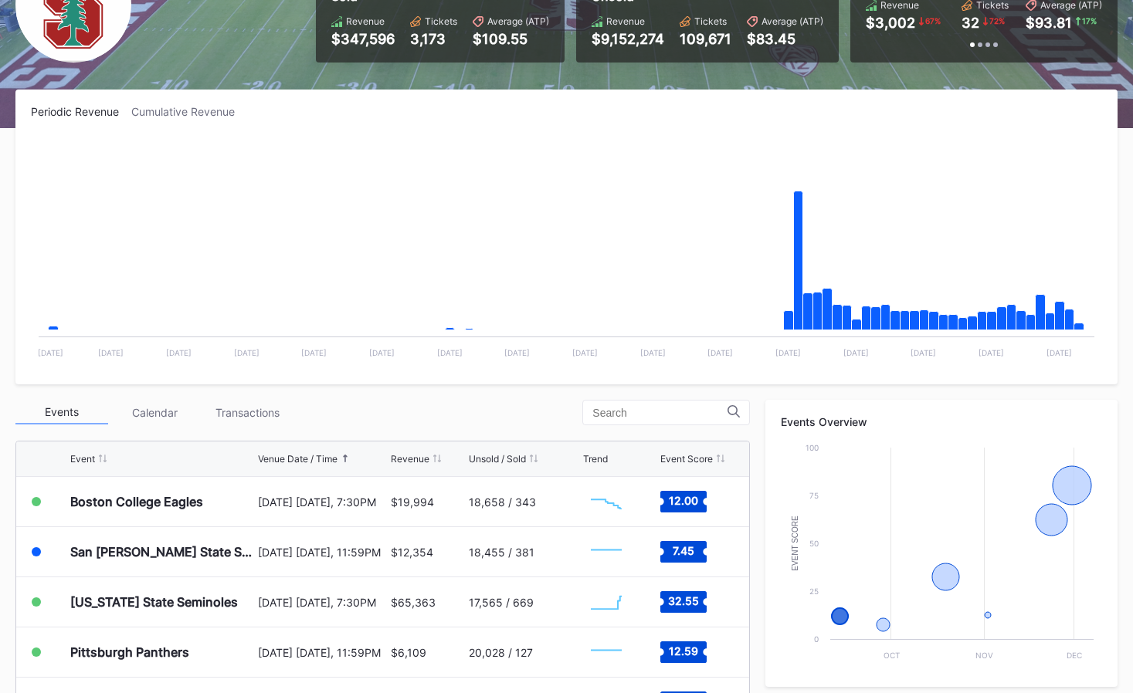
scroll to position [0, 0]
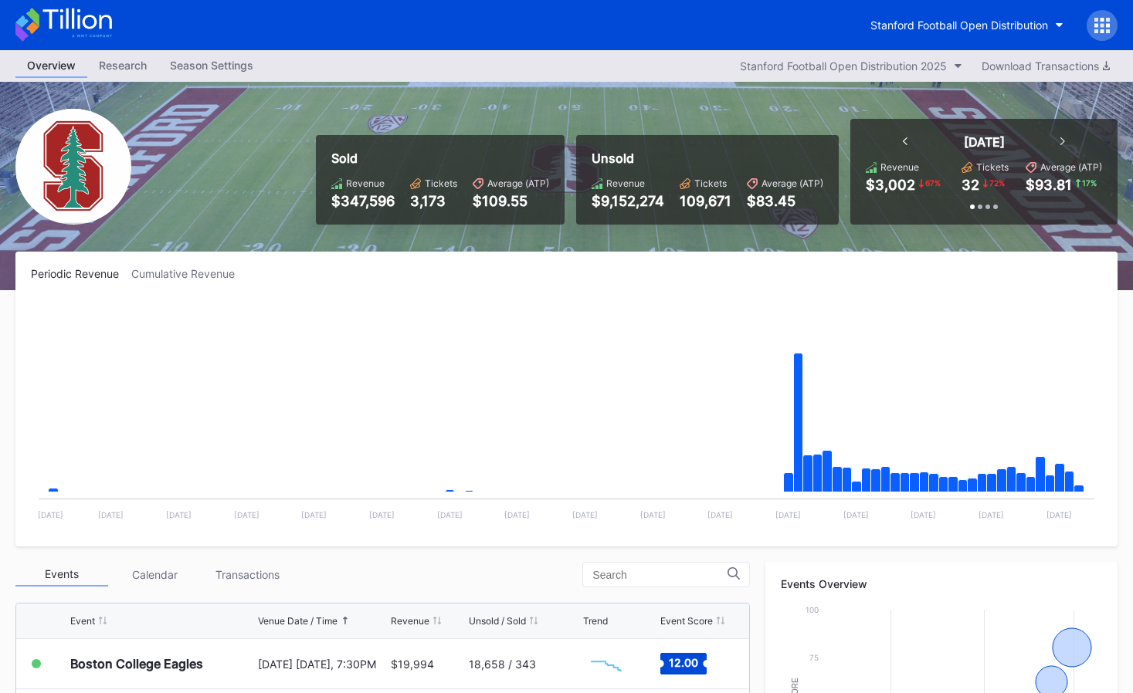
click at [97, 32] on icon at bounding box center [63, 25] width 97 height 34
